Goal: Task Accomplishment & Management: Use online tool/utility

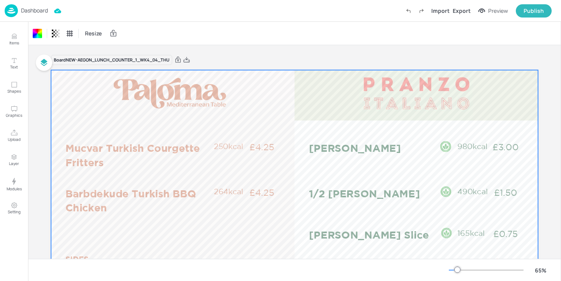
scroll to position [47, 0]
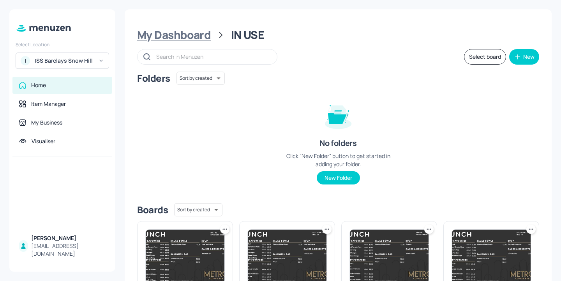
click at [165, 36] on div "My Dashboard" at bounding box center [174, 35] width 74 height 14
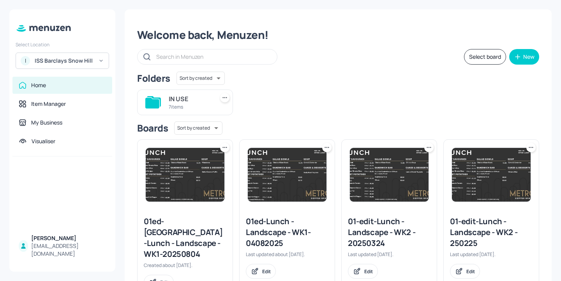
click at [74, 59] on div "ISS Barclays Snow Hill" at bounding box center [64, 61] width 59 height 8
click at [66, 55] on div "I ISS Barclays Snow Hill" at bounding box center [62, 61] width 93 height 16
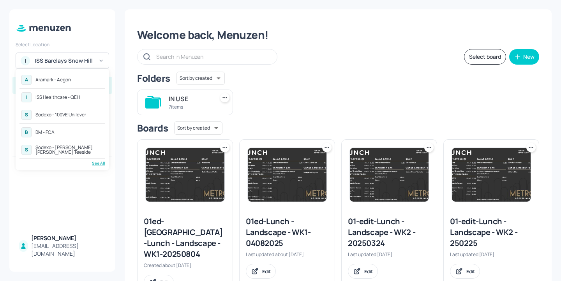
click at [79, 102] on div "I ISS Healthcare - QEH" at bounding box center [62, 97] width 86 height 14
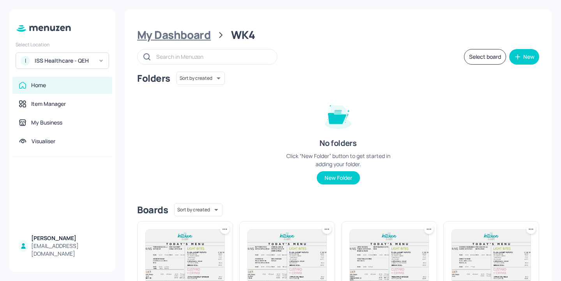
click at [205, 37] on div "My Dashboard" at bounding box center [174, 35] width 74 height 14
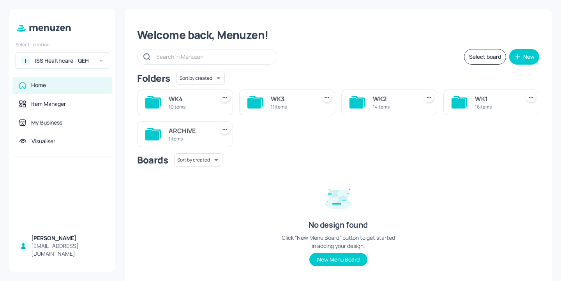
click at [292, 98] on div "WK3" at bounding box center [292, 98] width 42 height 9
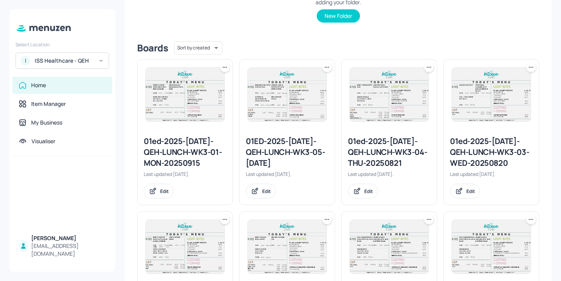
scroll to position [93, 0]
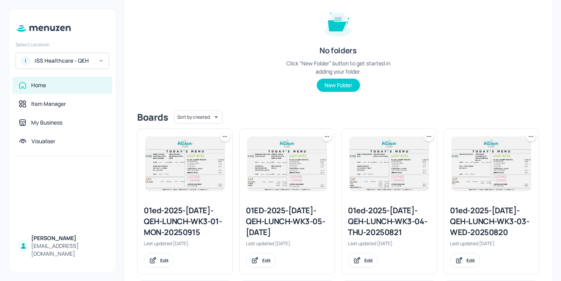
click at [385, 216] on div "01ed-2025-[DATE]-QEH-LUNCH-WK3-04-THU-20250821" at bounding box center [389, 221] width 83 height 33
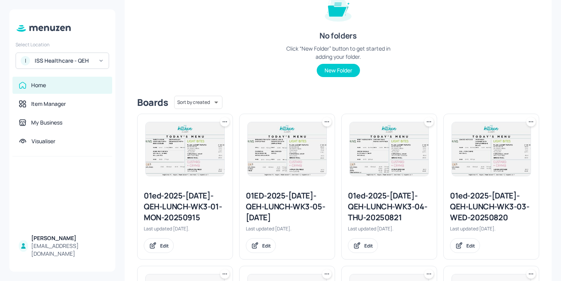
scroll to position [118, 0]
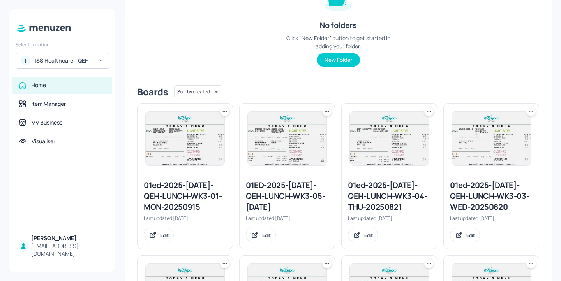
click at [429, 113] on icon at bounding box center [429, 111] width 8 height 8
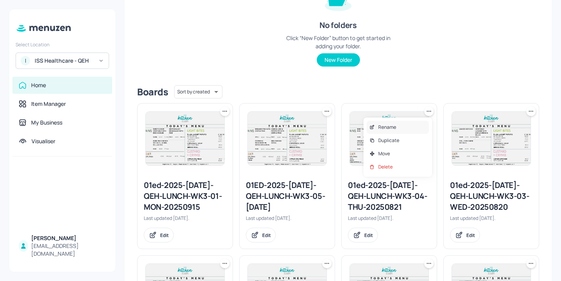
click at [397, 122] on div "Rename" at bounding box center [397, 127] width 62 height 13
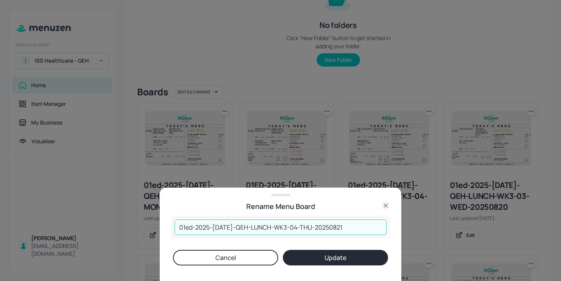
drag, startPoint x: 337, startPoint y: 226, endPoint x: 322, endPoint y: 227, distance: 15.2
click at [322, 227] on input "01ed-2025-JUL-QEH-LUNCH-WK3-04-THU-20250821" at bounding box center [280, 228] width 212 height 16
type input "01ed-2025-JUL-QEH-LUNCH-WK3-04-THU-20250918"
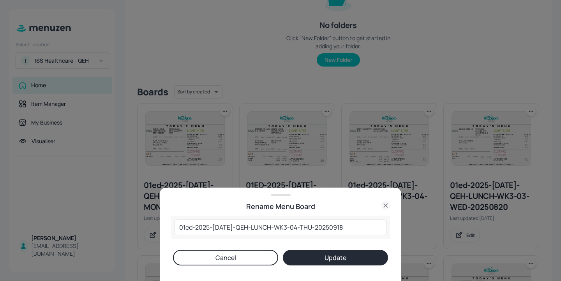
click at [350, 260] on button "Update" at bounding box center [335, 258] width 105 height 16
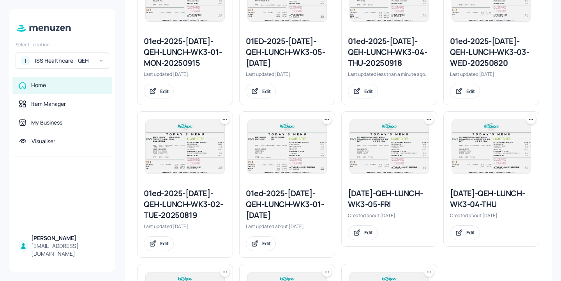
scroll to position [265, 0]
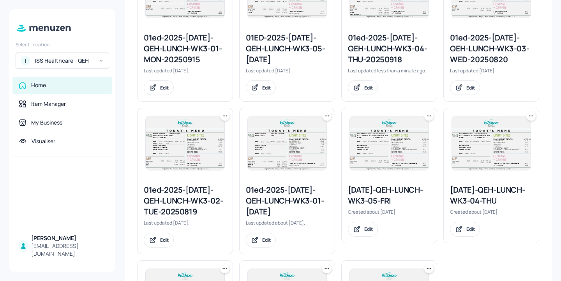
click at [396, 48] on div "01ed-2025-JUL-QEH-LUNCH-WK3-04-THU-20250918" at bounding box center [389, 48] width 83 height 33
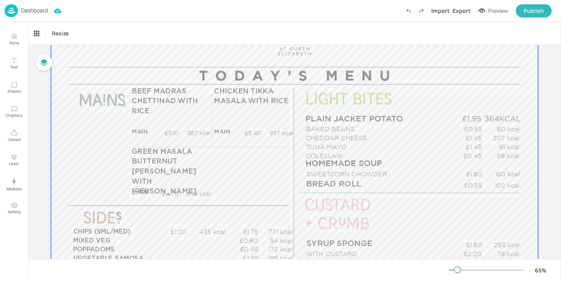
scroll to position [77, 0]
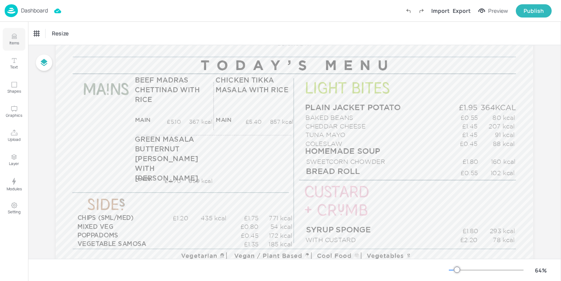
click at [19, 41] on button "Items" at bounding box center [14, 39] width 23 height 23
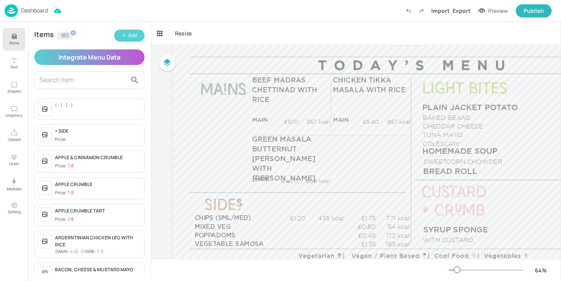
click at [135, 37] on div "Add" at bounding box center [132, 35] width 9 height 7
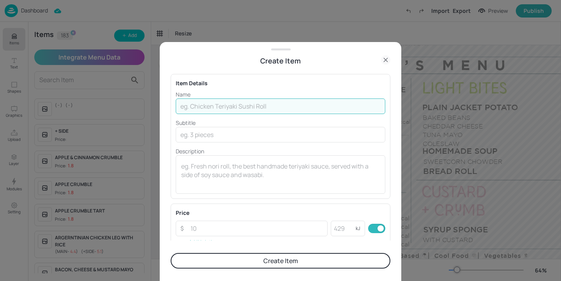
click at [244, 109] on input "text" at bounding box center [280, 106] width 209 height 16
type input "RED L"
click at [383, 61] on icon at bounding box center [385, 59] width 9 height 9
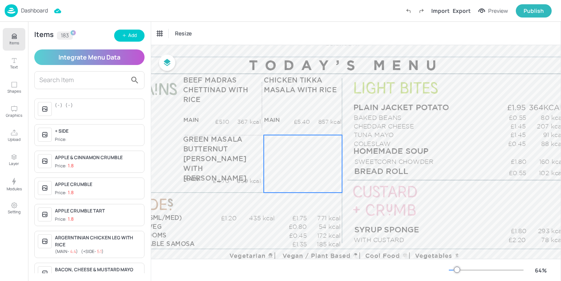
scroll to position [77, 99]
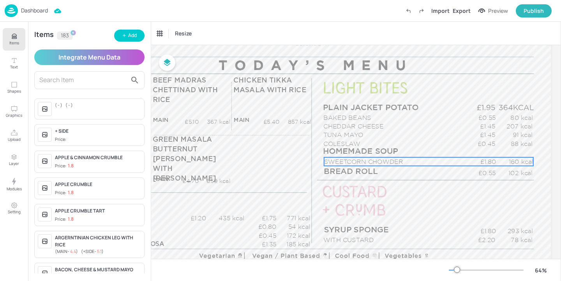
click at [370, 162] on p "SWEETCORN CHOWDER" at bounding box center [394, 161] width 141 height 9
click at [204, 34] on div "SWEETCORN CHOWDER" at bounding box center [184, 33] width 54 height 7
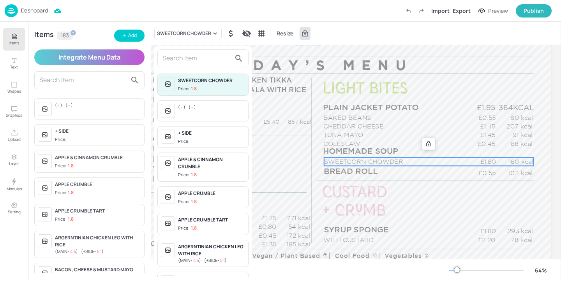
click at [192, 57] on input "text" at bounding box center [196, 58] width 69 height 12
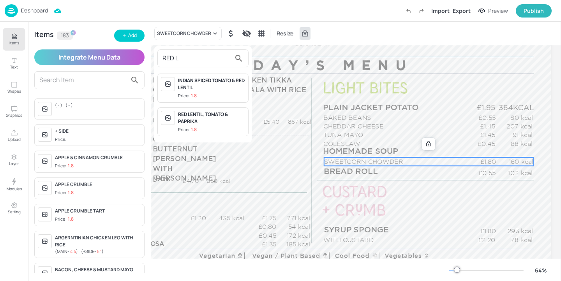
type input "RED L"
click at [228, 114] on div "RED LENTIL, TOMATO & PAPRIKA" at bounding box center [211, 118] width 67 height 14
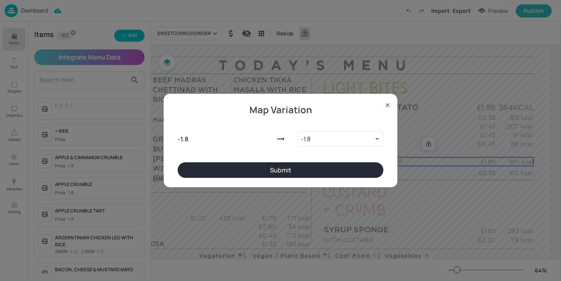
click at [318, 169] on button "Submit" at bounding box center [280, 170] width 206 height 16
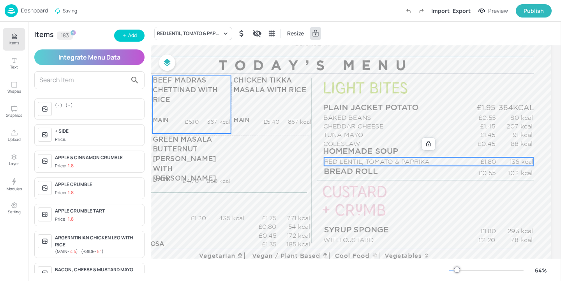
click at [190, 117] on div "BEEF MADRAS CHETTINAD WITH RICE MAIN £5.10 367 kcal +SIDE £0.00 kcal" at bounding box center [192, 105] width 78 height 58
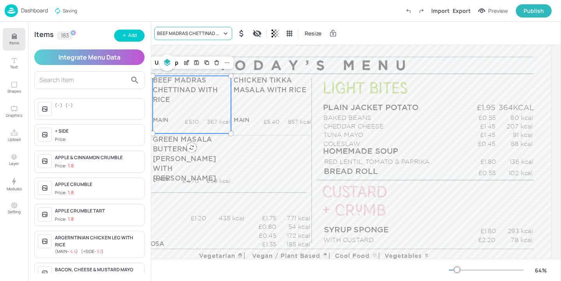
click at [192, 31] on div "BEEF MADRAS CHETTINAD WITH RICE" at bounding box center [189, 33] width 65 height 7
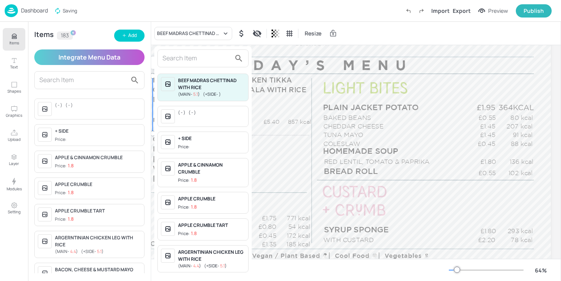
click at [180, 58] on input "text" at bounding box center [196, 58] width 69 height 12
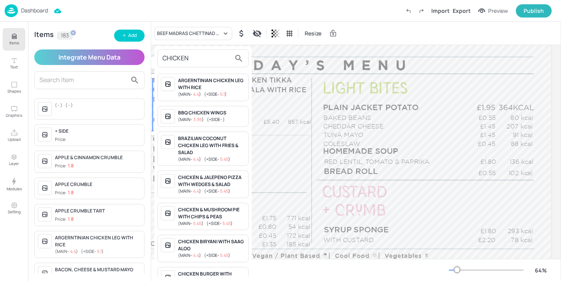
type input "CHICKEN"
click at [135, 35] on div at bounding box center [280, 140] width 561 height 281
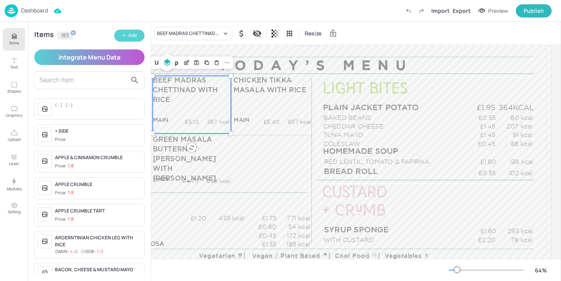
click at [133, 39] on button "Add" at bounding box center [129, 36] width 30 height 12
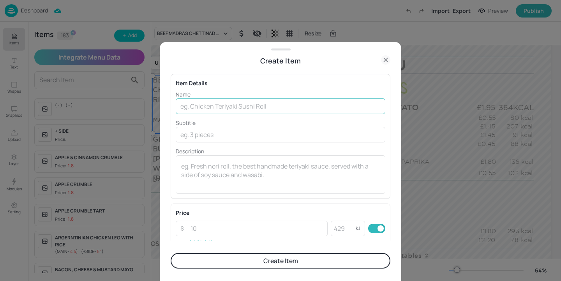
click at [205, 100] on input "text" at bounding box center [280, 106] width 209 height 16
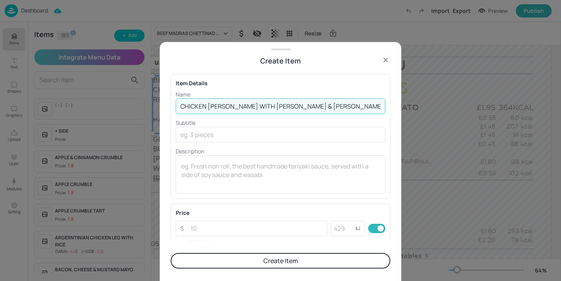
type input "CHICKEN ROGAN JOSH WITH RICE & NAAN"
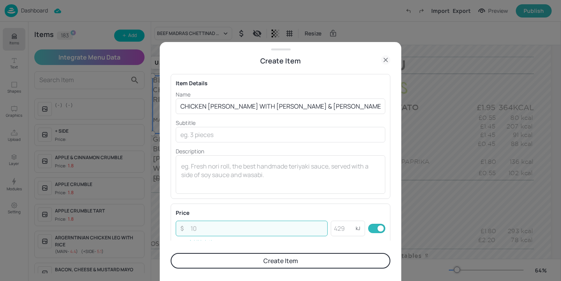
click at [221, 234] on input "number" at bounding box center [257, 229] width 142 height 16
paste input "6.25"
type input "6.25"
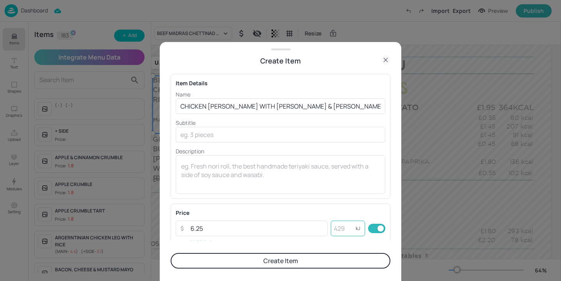
click at [355, 230] on p "kJ" at bounding box center [357, 228] width 5 height 5
click at [346, 230] on input "number" at bounding box center [342, 229] width 25 height 16
paste input "813"
type input "813"
click at [344, 260] on button "Create Item" at bounding box center [280, 261] width 220 height 16
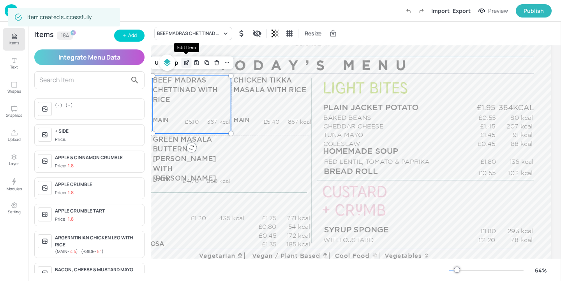
click at [185, 63] on icon "Edit Item" at bounding box center [186, 63] width 7 height 6
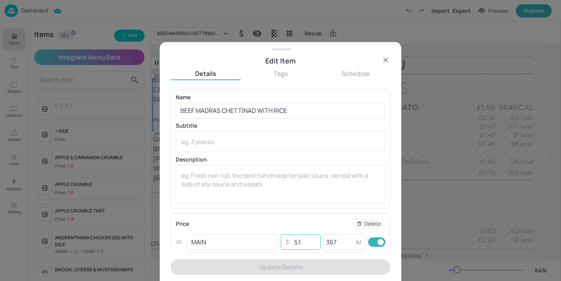
click at [305, 241] on input "5.1" at bounding box center [304, 242] width 27 height 16
type input "5"
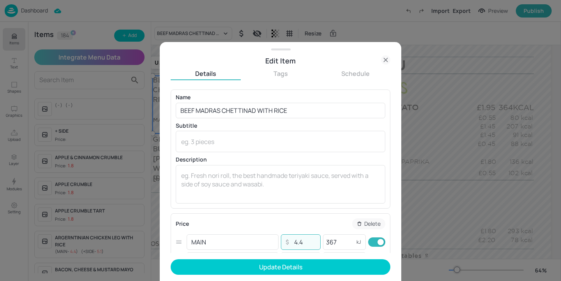
type input "4.4"
click at [337, 241] on input "367" at bounding box center [338, 242] width 31 height 16
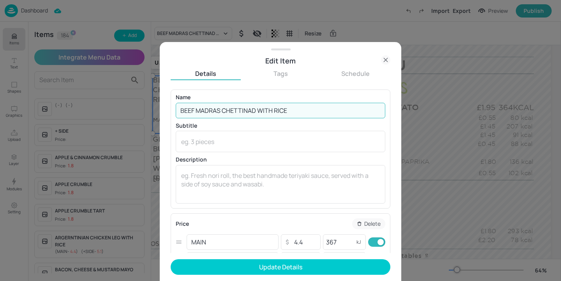
drag, startPoint x: 286, startPoint y: 107, endPoint x: 259, endPoint y: 107, distance: 27.2
click at [259, 107] on input "BEEF MADRAS CHETTINAD WITH RICE" at bounding box center [280, 111] width 209 height 16
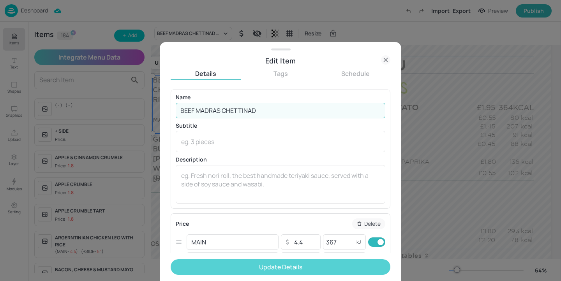
type input "BEEF MADRAS CHETTINAD"
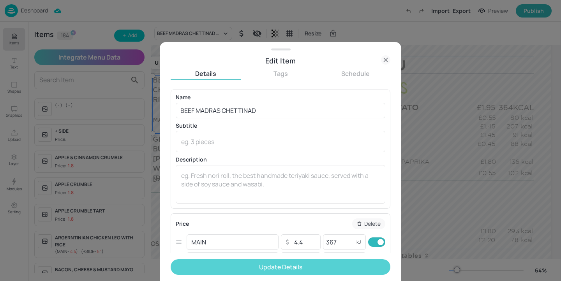
click at [285, 269] on button "Update Details" at bounding box center [280, 267] width 220 height 16
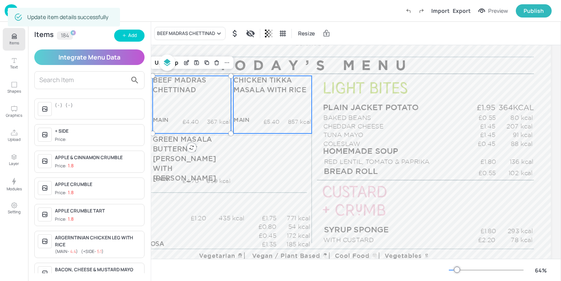
click at [275, 111] on div "CHICKEN TIKKA MASALA WITH RICE MAIN £5.40 857 kcal +SIDE £5.40 896 kcal" at bounding box center [272, 105] width 78 height 58
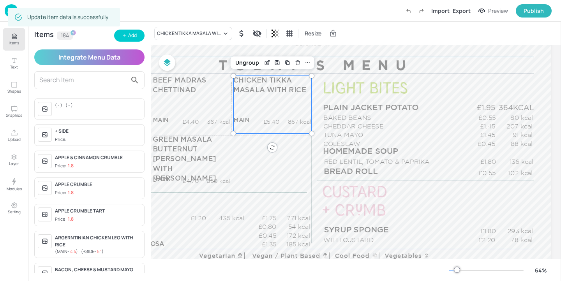
click at [199, 40] on div "CHICKEN TIKKA MASALA WITH RICE Resize" at bounding box center [355, 33] width 409 height 23
click at [197, 35] on div "CHICKEN TIKKA MASALA WITH RICE" at bounding box center [189, 33] width 65 height 7
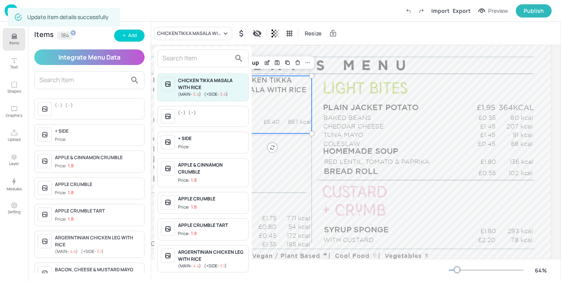
click at [195, 58] on input "text" at bounding box center [196, 58] width 69 height 12
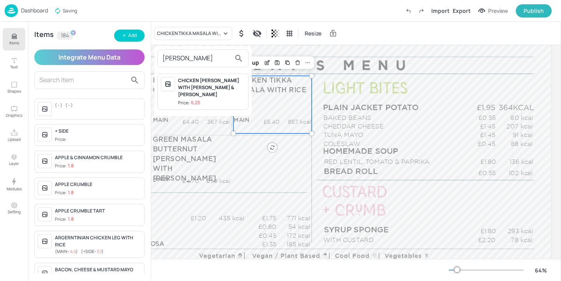
type input "ROGAN"
click at [212, 90] on div "CHICKEN ROGAN JOSH WITH RICE & NAAN" at bounding box center [211, 87] width 67 height 21
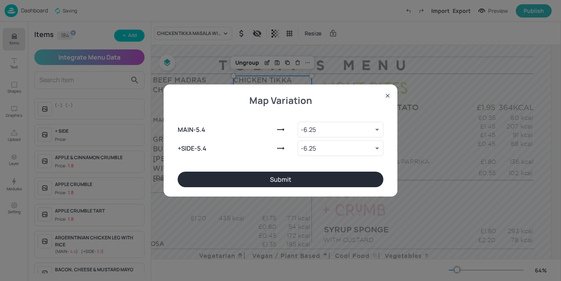
click at [304, 179] on button "Submit" at bounding box center [280, 180] width 206 height 16
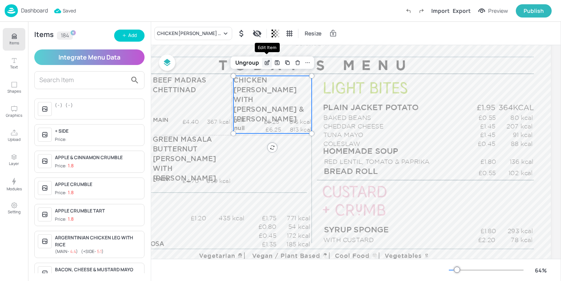
click at [265, 63] on icon "Edit Item" at bounding box center [267, 63] width 7 height 6
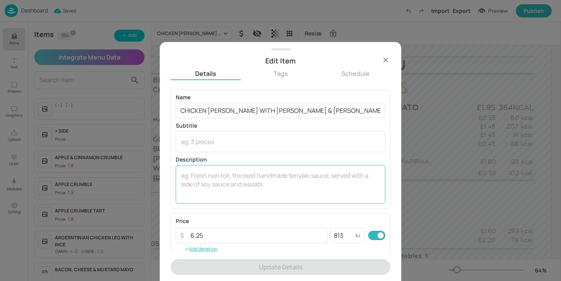
scroll to position [125, 0]
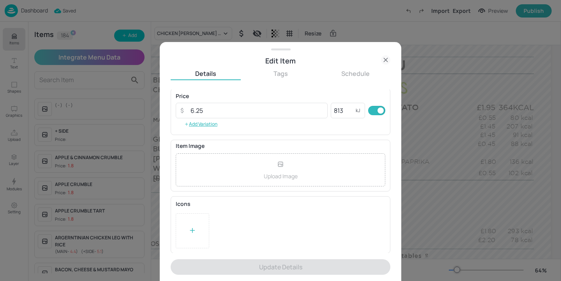
click at [381, 60] on icon at bounding box center [385, 59] width 9 height 9
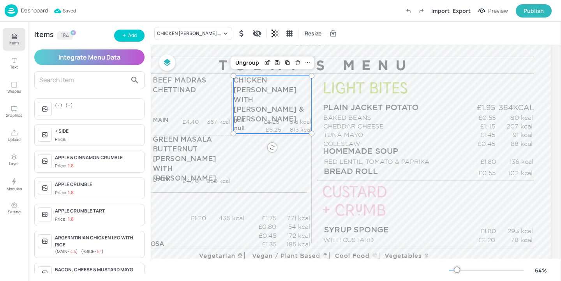
click at [282, 128] on p "813 kcal" at bounding box center [296, 130] width 30 height 8
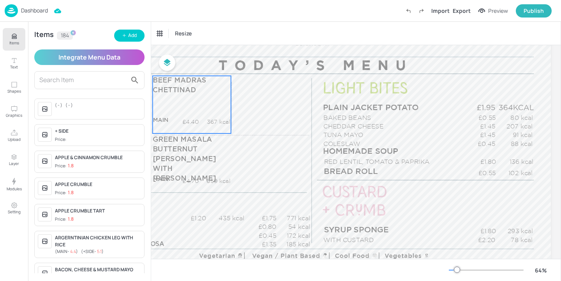
click at [206, 114] on div "BEEF MADRAS CHETTINAD MAIN £4.40 367 kcal +SIDE £0.00 kcal" at bounding box center [192, 105] width 78 height 58
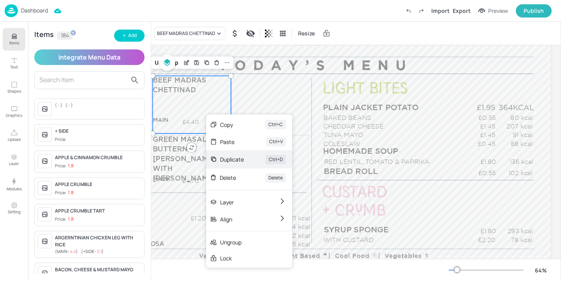
click at [245, 158] on div "Duplicate Ctrl+D" at bounding box center [249, 159] width 86 height 18
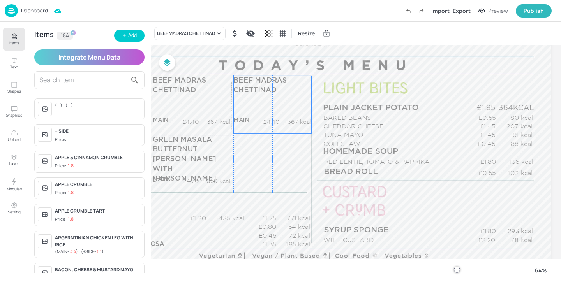
drag, startPoint x: 221, startPoint y: 114, endPoint x: 278, endPoint y: 114, distance: 56.8
click at [278, 114] on div "BEEF MADRAS CHETTINAD MAIN £4.40 367 kcal +SIDE £0.00 kcal" at bounding box center [272, 105] width 78 height 58
click at [103, 83] on input "text" at bounding box center [83, 80] width 88 height 12
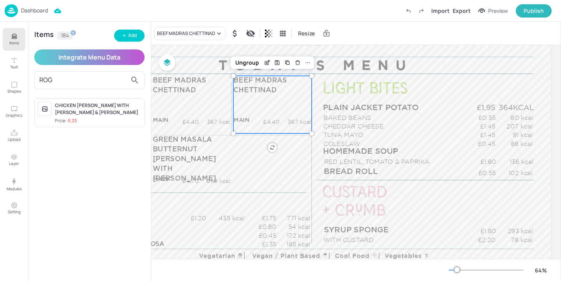
type input "ROG"
click at [114, 116] on div "CHICKEN ROGAN JOSH WITH RICE & NAAN Price: 6.25" at bounding box center [98, 113] width 86 height 22
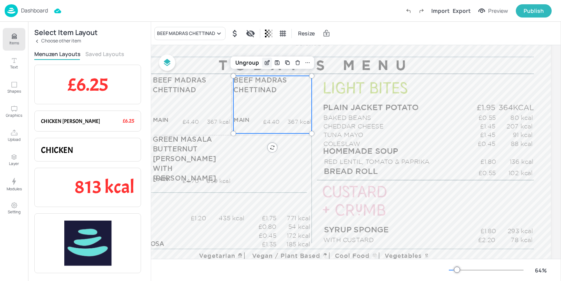
click at [264, 65] on icon "Edit Item" at bounding box center [267, 63] width 7 height 6
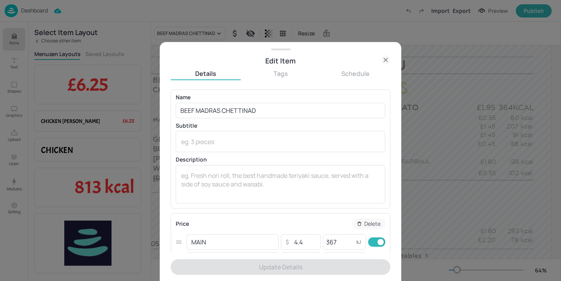
click at [384, 58] on icon at bounding box center [385, 59] width 9 height 9
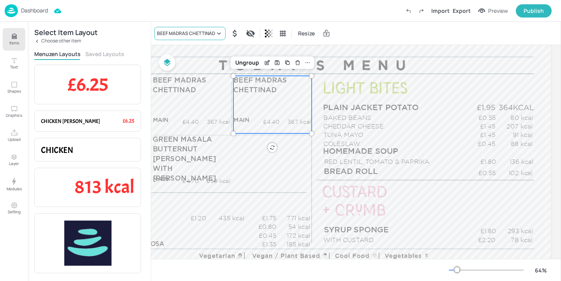
click at [206, 30] on div "BEEF MADRAS CHETTINAD" at bounding box center [186, 33] width 58 height 7
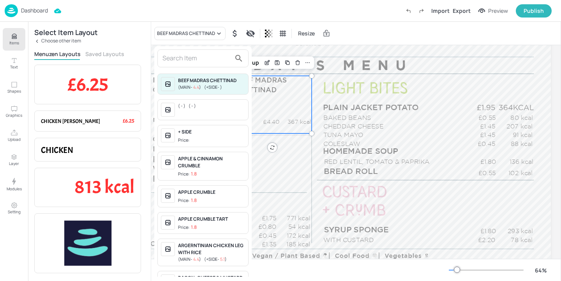
click at [178, 66] on div at bounding box center [202, 58] width 91 height 18
click at [181, 57] on input "text" at bounding box center [196, 58] width 69 height 12
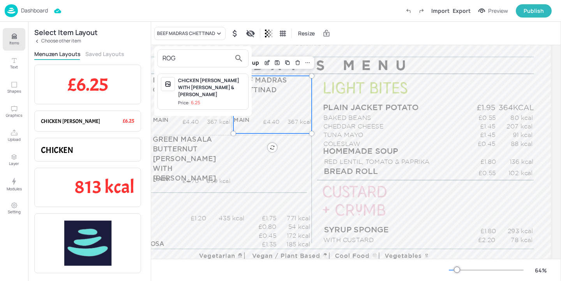
type input "ROG"
click at [216, 90] on div "CHICKEN ROGAN JOSH WITH RICE & NAAN" at bounding box center [211, 87] width 67 height 21
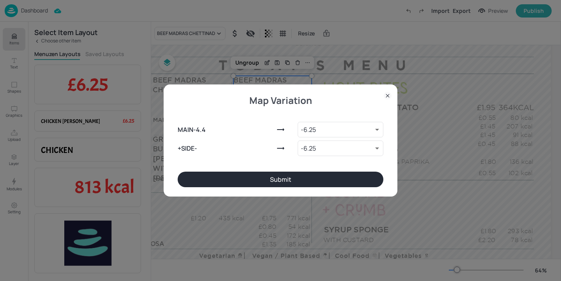
click at [306, 174] on button "Submit" at bounding box center [280, 180] width 206 height 16
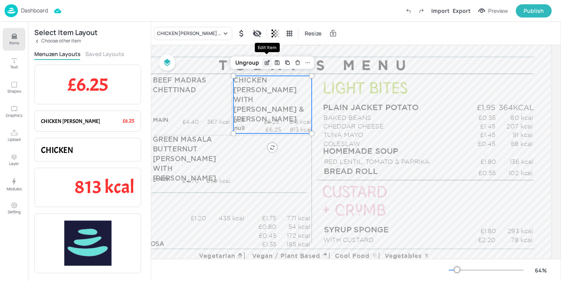
click at [267, 62] on icon "Edit Item" at bounding box center [267, 63] width 7 height 6
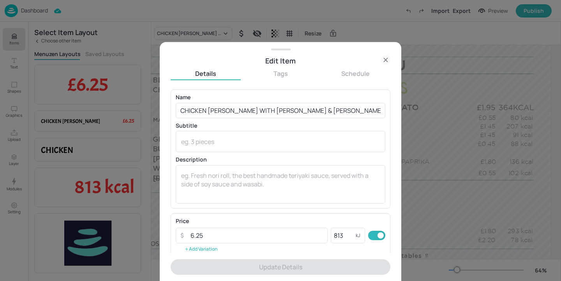
click at [208, 253] on button "Add Variation" at bounding box center [201, 249] width 50 height 12
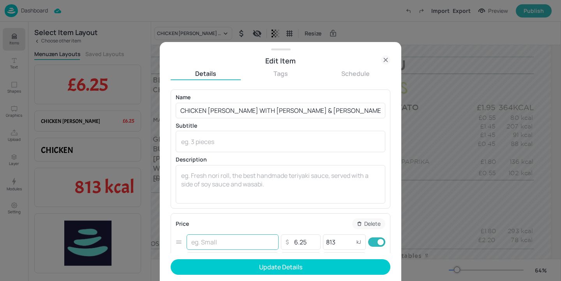
click at [204, 243] on input "text" at bounding box center [232, 242] width 92 height 16
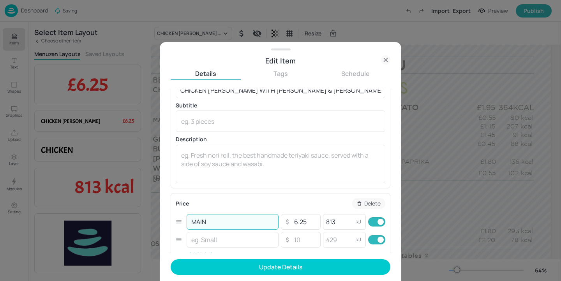
scroll to position [40, 0]
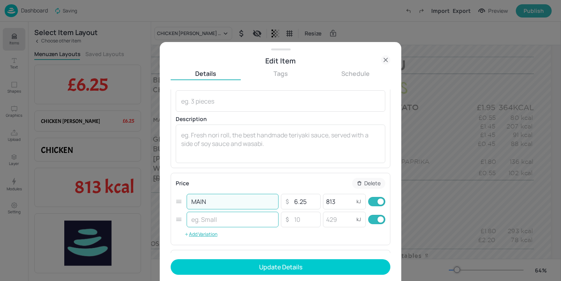
type input "MAIN"
click at [227, 221] on input "text" at bounding box center [232, 220] width 92 height 16
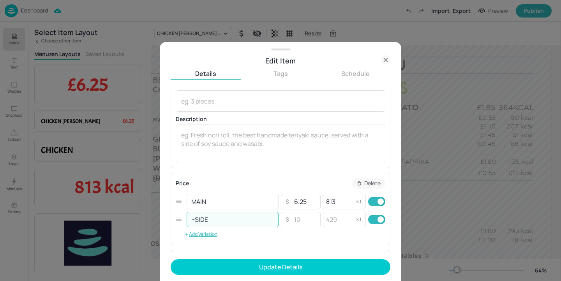
type input "+SIDE"
click at [377, 219] on input "checkbox" at bounding box center [380, 219] width 28 height 9
checkbox input "false"
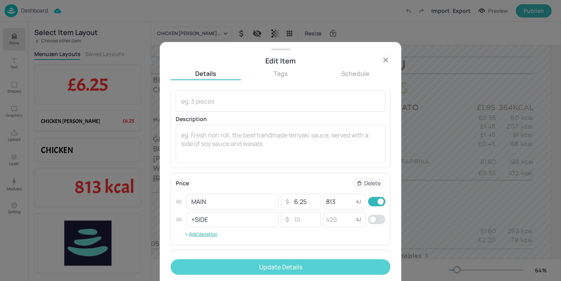
click at [349, 264] on button "Update Details" at bounding box center [280, 267] width 220 height 16
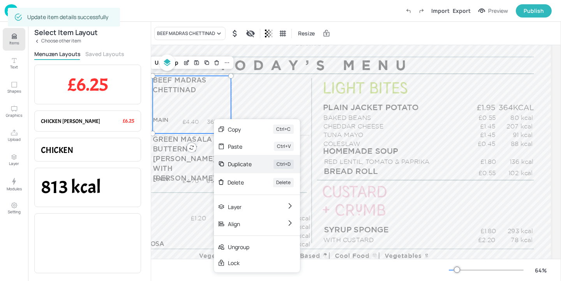
click at [247, 166] on div "Duplicate" at bounding box center [240, 164] width 24 height 8
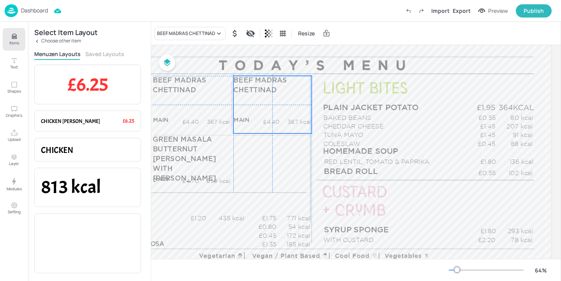
drag, startPoint x: 203, startPoint y: 123, endPoint x: 281, endPoint y: 119, distance: 78.3
click at [281, 119] on p "367 kcal" at bounding box center [295, 122] width 32 height 8
click at [200, 29] on div "BEEF MADRAS CHETTINAD" at bounding box center [189, 33] width 71 height 13
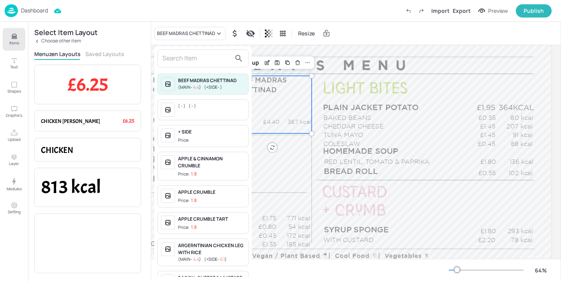
click at [191, 57] on input "text" at bounding box center [196, 58] width 69 height 12
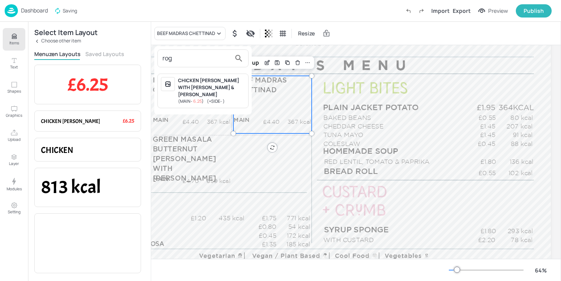
type input "rog"
click at [204, 98] on span "( MAIN - 6.25 )" at bounding box center [191, 101] width 26 height 6
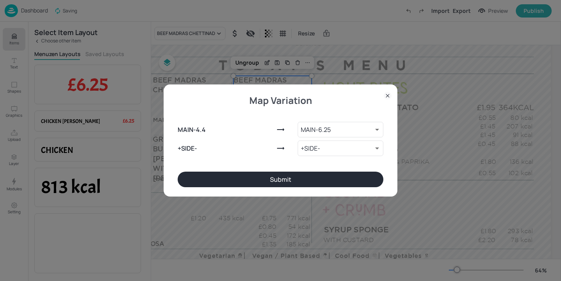
click at [258, 183] on button "Submit" at bounding box center [280, 180] width 206 height 16
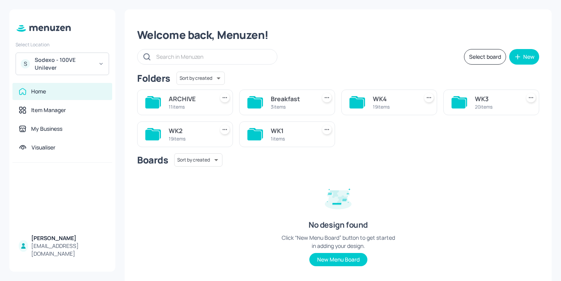
click at [487, 104] on div "20 items" at bounding box center [495, 107] width 42 height 7
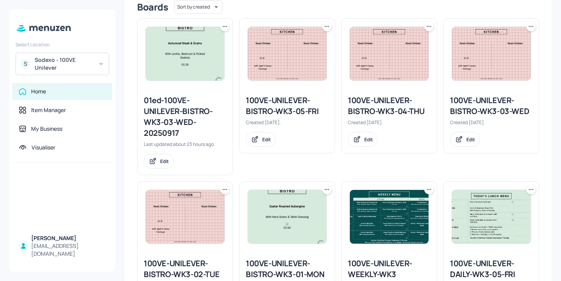
scroll to position [122, 0]
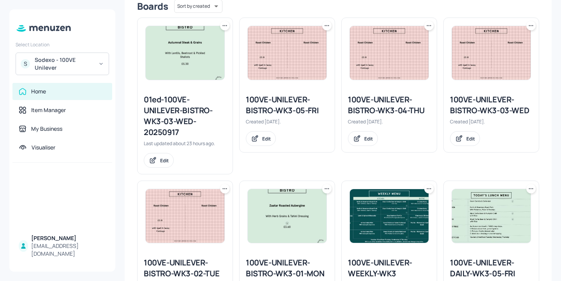
click at [227, 27] on icon at bounding box center [225, 26] width 8 height 8
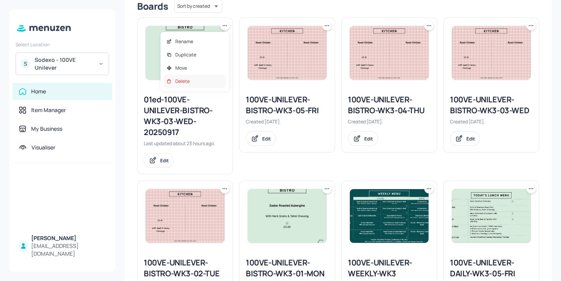
click at [214, 84] on div "Delete" at bounding box center [194, 81] width 62 height 13
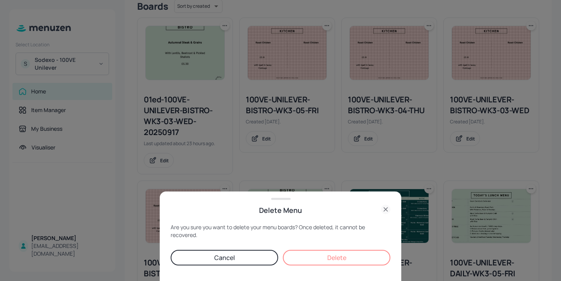
click at [348, 261] on button "Delete" at bounding box center [336, 258] width 107 height 16
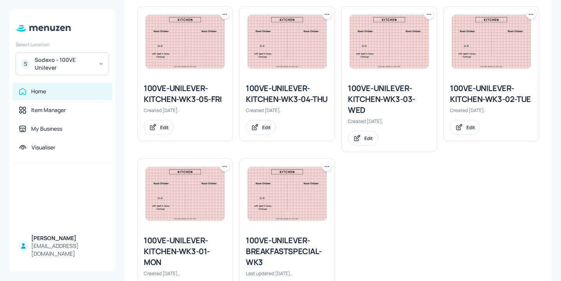
scroll to position [557, 0]
click at [280, 104] on div "100VE-UNILEVER-KITCHEN-WK3-04-THU" at bounding box center [287, 94] width 83 height 22
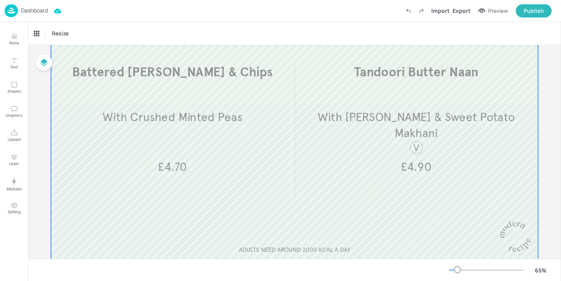
scroll to position [104, 0]
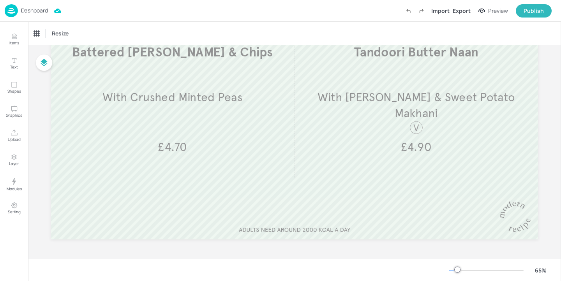
click at [40, 10] on p "Dashboard" at bounding box center [34, 10] width 27 height 5
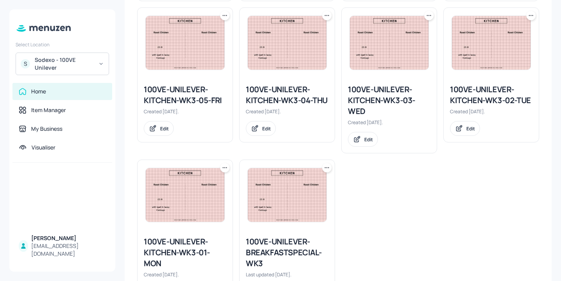
scroll to position [556, 0]
click at [324, 16] on icon at bounding box center [324, 16] width 1 height 1
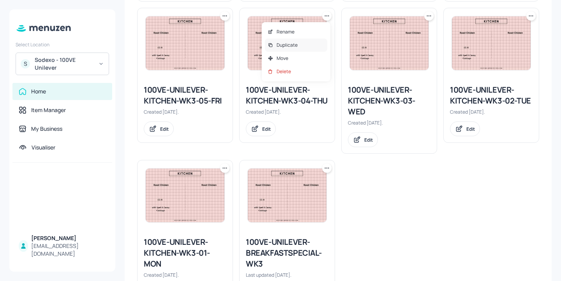
click at [312, 44] on div "Duplicate" at bounding box center [296, 45] width 62 height 13
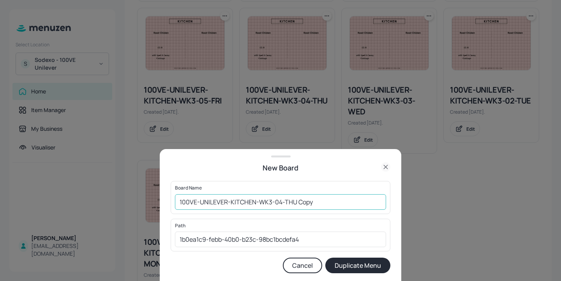
click at [177, 204] on input "100VE-UNILEVER-KITCHEN-WK3-04-THU Copy" at bounding box center [280, 202] width 211 height 16
drag, startPoint x: 350, startPoint y: 205, endPoint x: 315, endPoint y: 199, distance: 36.3
click at [315, 199] on input "01ed-100VE-UNILEVER-KITCHEN-WK3-04-THU Copy" at bounding box center [280, 202] width 211 height 16
type input "01ed-100VE-UNILEVER-KITCHEN-WK3-04-THU-20250918"
click at [377, 272] on button "Duplicate Menu" at bounding box center [357, 266] width 65 height 16
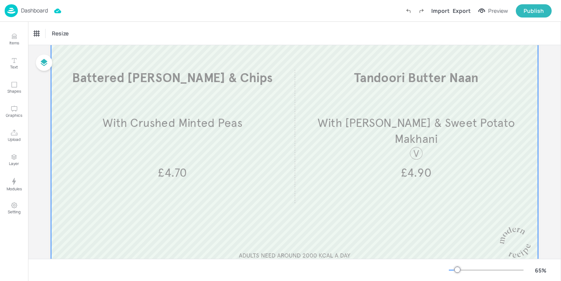
scroll to position [100, 0]
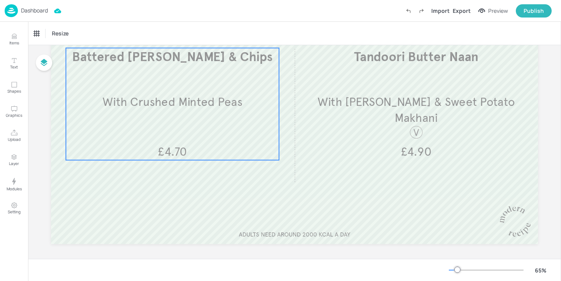
click at [232, 118] on div "Battered [PERSON_NAME] & Chips With Crushed Minted Peas £4.70" at bounding box center [172, 104] width 213 height 112
click at [42, 38] on div "Battered [PERSON_NAME] & Chips" at bounding box center [70, 33] width 78 height 13
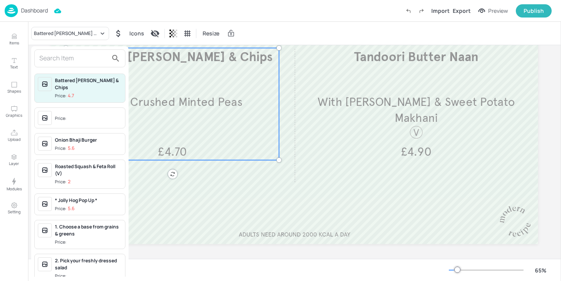
click at [71, 60] on input "text" at bounding box center [73, 58] width 69 height 12
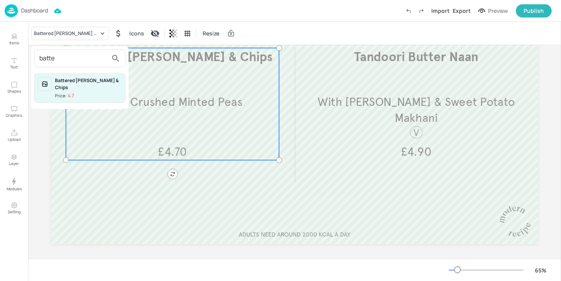
type input "batte"
click at [12, 39] on div at bounding box center [280, 140] width 561 height 281
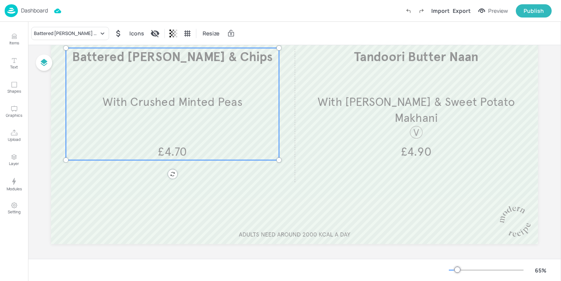
click at [16, 39] on icon "Items" at bounding box center [14, 36] width 7 height 7
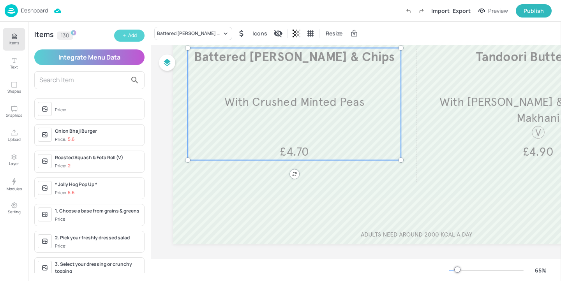
click at [131, 35] on div "Add" at bounding box center [132, 35] width 9 height 7
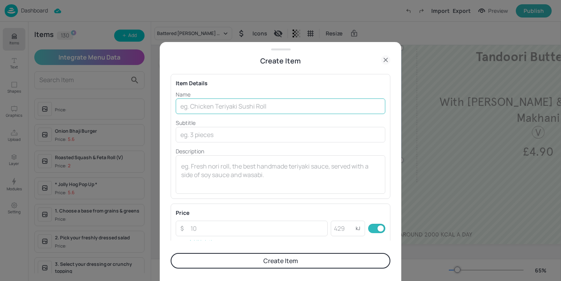
click at [241, 107] on input "text" at bounding box center [280, 106] width 209 height 16
paste input "Battered Cod"
type input "Battered Cod"
click at [386, 62] on icon at bounding box center [385, 59] width 9 height 9
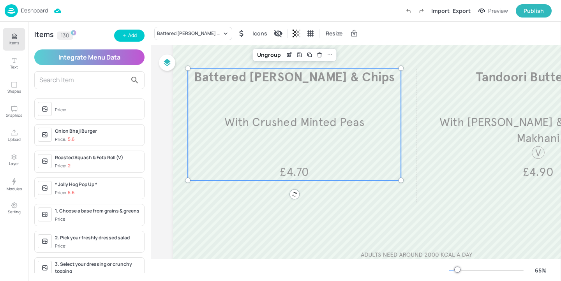
scroll to position [78, 0]
click at [289, 57] on icon "Edit Item" at bounding box center [289, 56] width 7 height 6
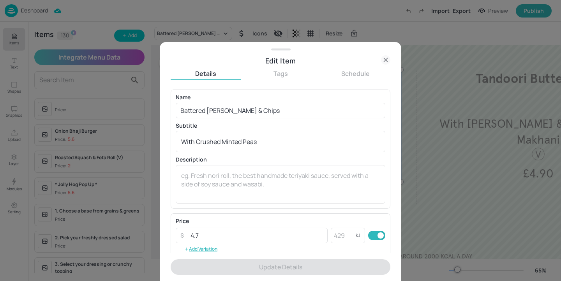
click at [418, 80] on div at bounding box center [280, 140] width 561 height 281
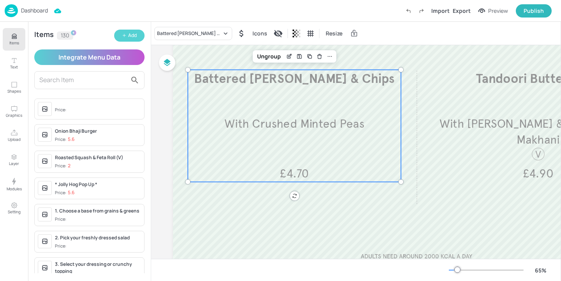
click at [132, 37] on div "Add" at bounding box center [132, 35] width 9 height 7
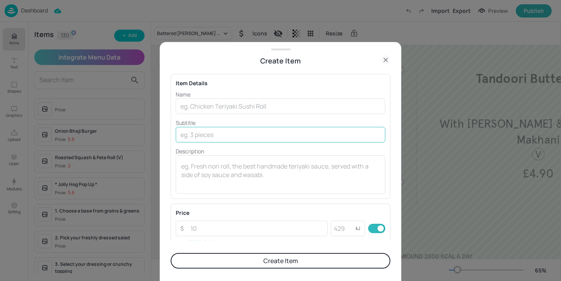
click at [223, 139] on input "text" at bounding box center [280, 135] width 209 height 16
paste input "with Crushed Minted Garden Peas, Chips"
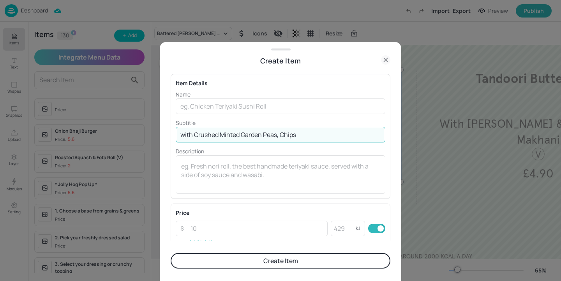
click at [186, 135] on input "with Crushed Minted Garden Peas, Chips" at bounding box center [280, 135] width 209 height 16
click at [281, 135] on input "With Crushed Minted Garden Peas, Chips" at bounding box center [280, 135] width 209 height 16
type input "With Crushed Minted Garden Peas & Chips"
click at [221, 110] on input "text" at bounding box center [280, 106] width 209 height 16
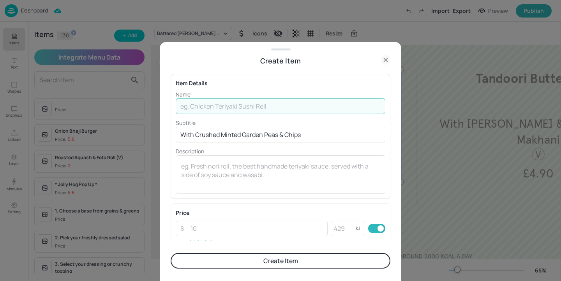
paste input "Battered Cod"
type input "Battered Cod"
click at [221, 228] on input "number" at bounding box center [257, 229] width 142 height 16
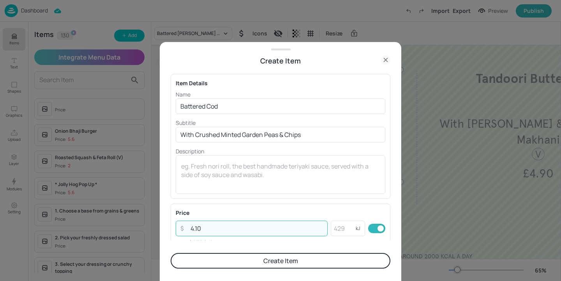
type input "4.10"
click at [258, 260] on button "Create Item" at bounding box center [280, 261] width 220 height 16
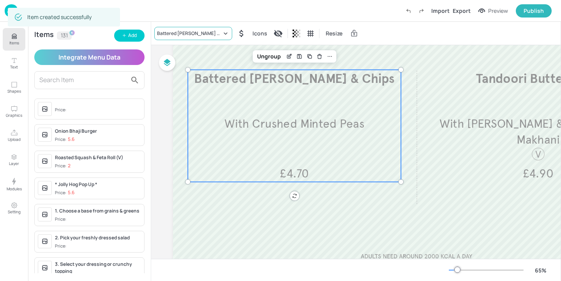
click at [204, 32] on div "Battered [PERSON_NAME] & Chips" at bounding box center [189, 33] width 65 height 7
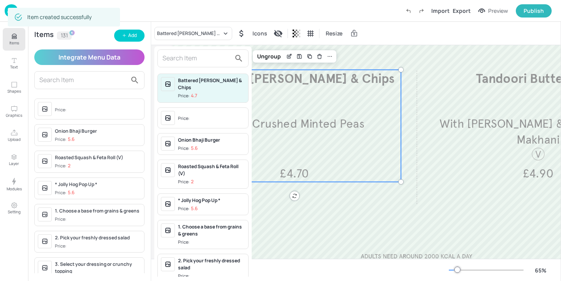
click at [199, 57] on input "text" at bounding box center [196, 58] width 69 height 12
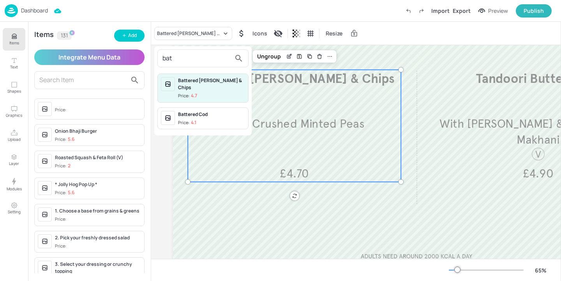
type input "bat"
click at [224, 111] on div "Battered Cod" at bounding box center [211, 114] width 67 height 7
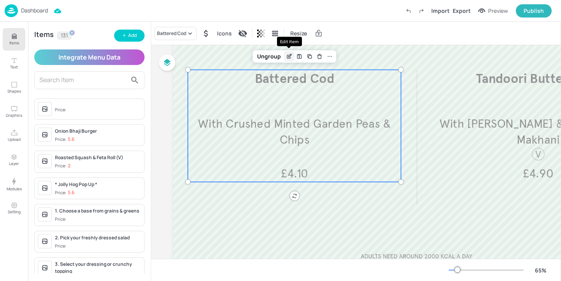
click at [287, 58] on icon "Edit Item" at bounding box center [289, 57] width 4 height 4
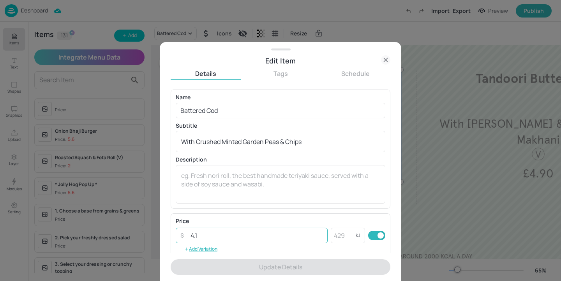
click at [209, 233] on input "4.1" at bounding box center [257, 236] width 142 height 16
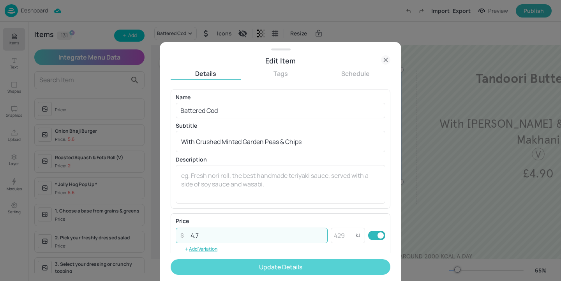
type input "4.7"
click at [243, 268] on button "Update Details" at bounding box center [280, 267] width 220 height 16
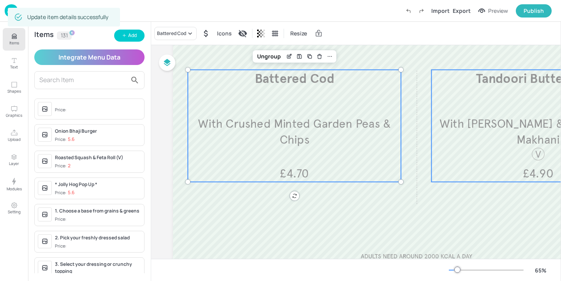
scroll to position [78, 123]
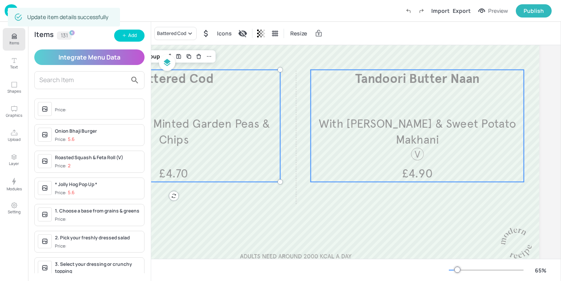
click at [412, 121] on span "With [PERSON_NAME] & Sweet Potato Makhani" at bounding box center [416, 131] width 197 height 31
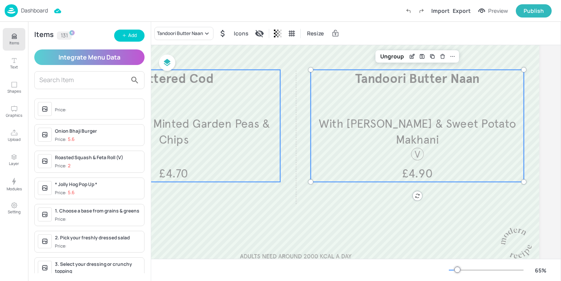
click at [174, 97] on div "Battered Cod With Crushed Minted Garden Peas & Chips £4.70" at bounding box center [173, 126] width 213 height 112
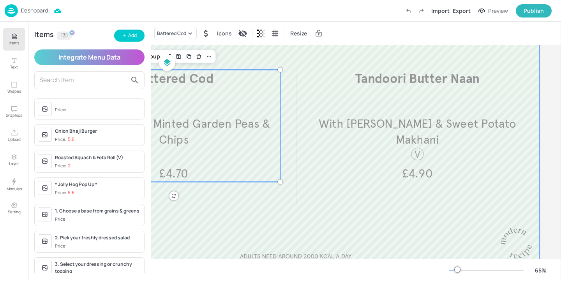
click at [238, 55] on div at bounding box center [295, 129] width 487 height 274
click at [206, 78] on span "Battered Cod" at bounding box center [173, 79] width 79 height 16
click at [12, 39] on icon "Items" at bounding box center [14, 36] width 7 height 7
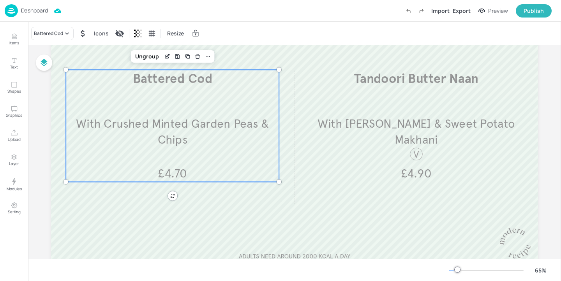
scroll to position [78, 0]
click at [164, 55] on icon "Edit Item" at bounding box center [167, 56] width 7 height 6
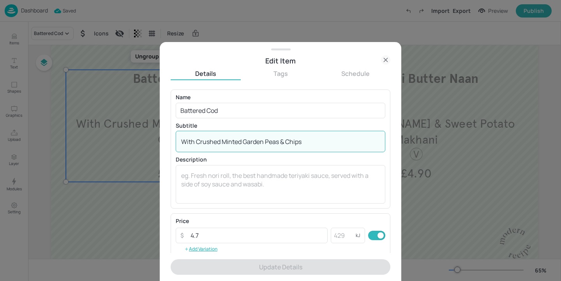
drag, startPoint x: 326, startPoint y: 142, endPoint x: 280, endPoint y: 141, distance: 46.0
click at [280, 141] on textarea "With Crushed Minted Garden Peas & Chips" at bounding box center [280, 141] width 199 height 9
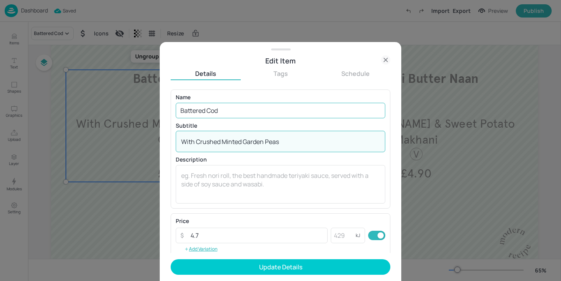
type textarea "With Crushed Minted Garden Peas"
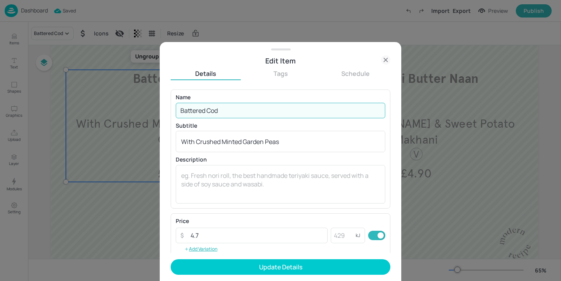
click at [254, 110] on input "Battered Cod" at bounding box center [280, 111] width 209 height 16
paste input "& Chips"
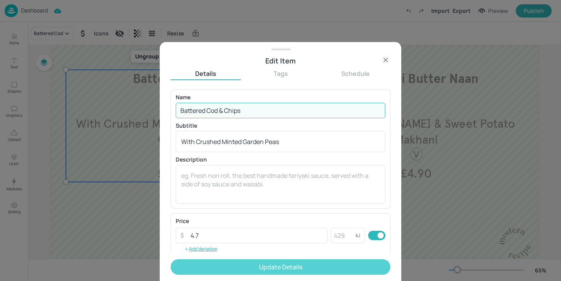
type input "Battered Cod & Chips"
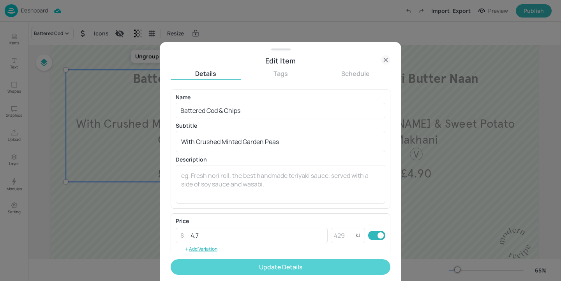
click at [260, 266] on button "Update Details" at bounding box center [280, 267] width 220 height 16
